Goal: Download file/media

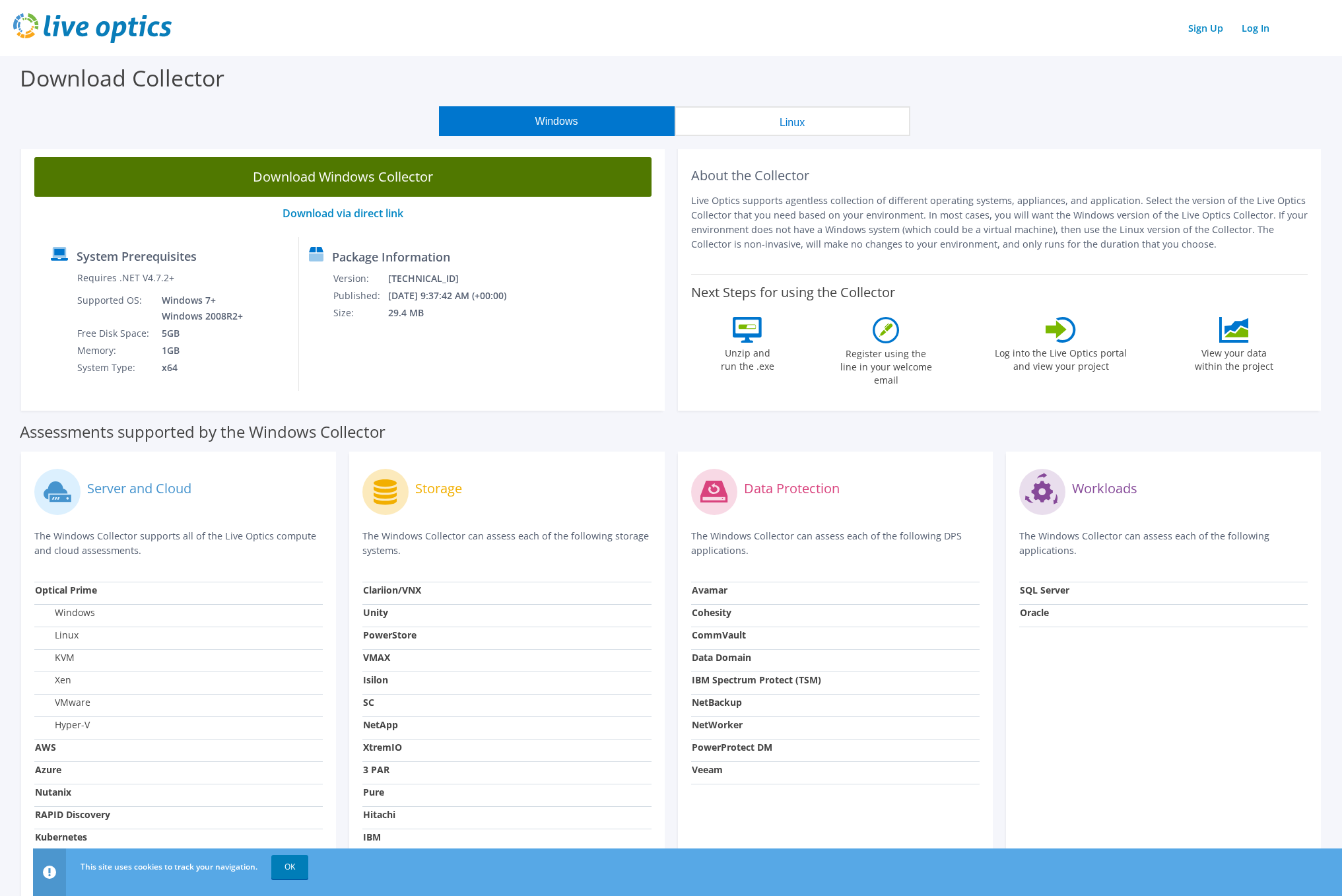
click at [520, 183] on link "Download Windows Collector" at bounding box center [343, 177] width 617 height 40
